Goal: Task Accomplishment & Management: Use online tool/utility

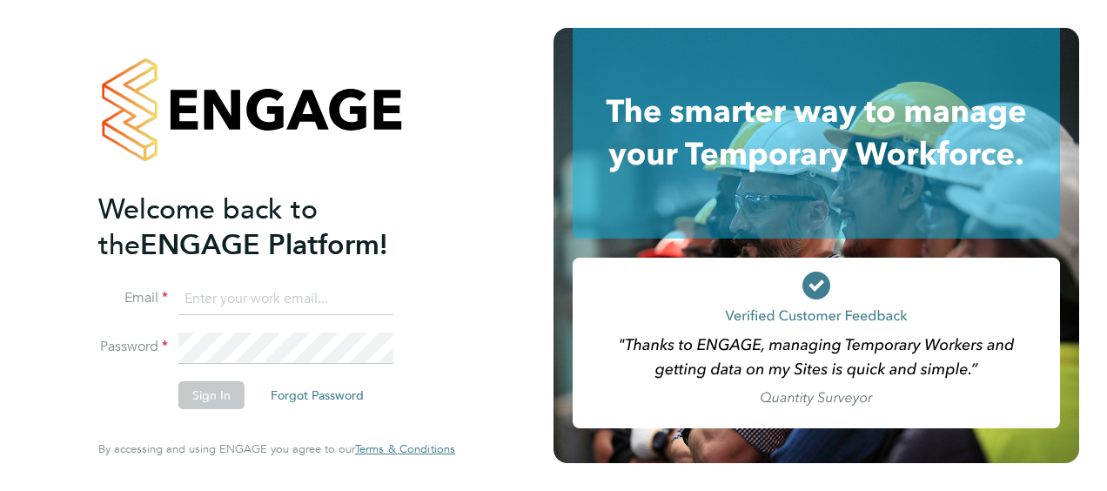
type input "[PERSON_NAME][EMAIL_ADDRESS][PERSON_NAME][DOMAIN_NAME]"
click at [212, 404] on button "Sign In" at bounding box center [211, 395] width 66 height 28
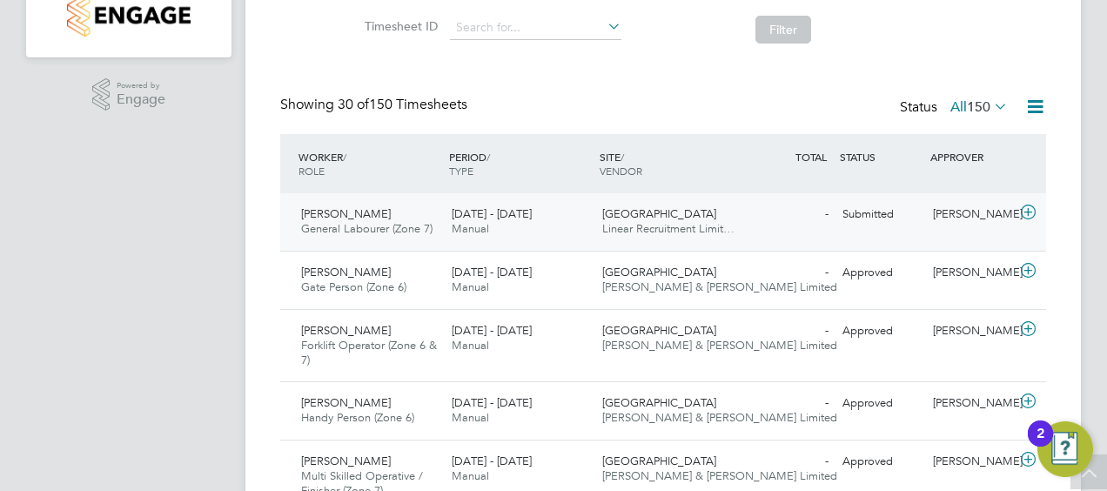
click at [1029, 206] on icon at bounding box center [1029, 212] width 22 height 14
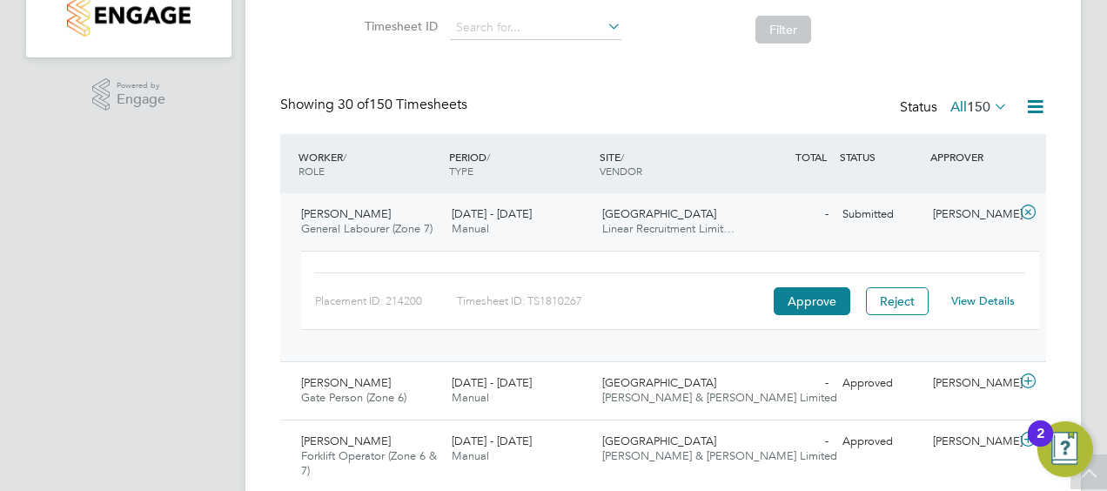
click at [993, 299] on link "View Details" at bounding box center [983, 300] width 64 height 15
